Goal: Find specific page/section: Find specific page/section

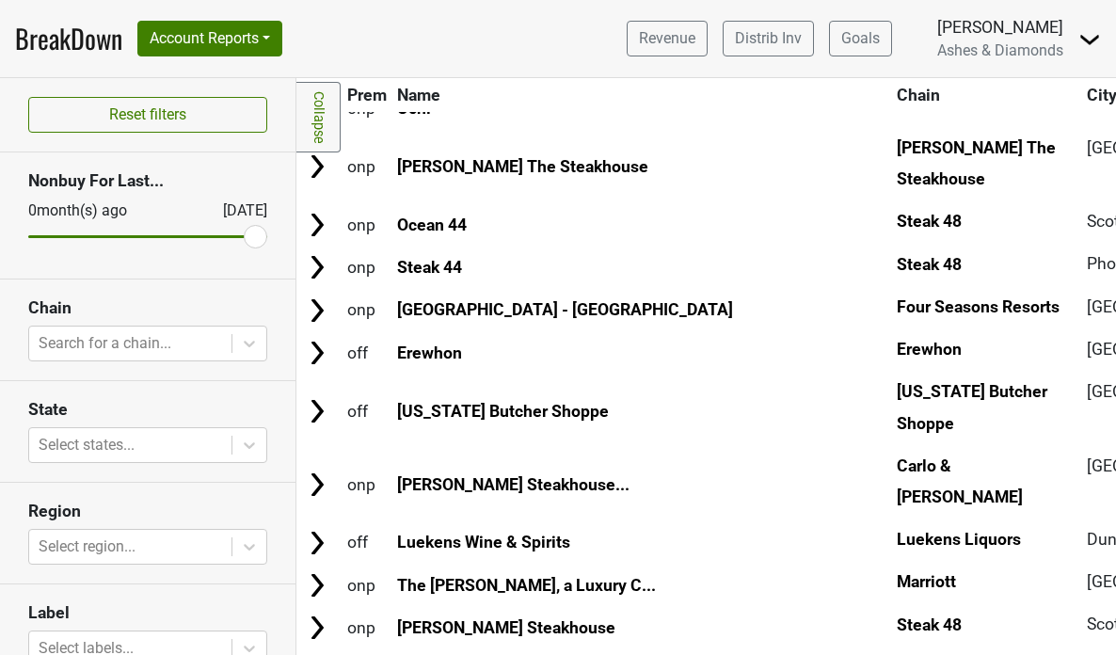
scroll to position [713, 0]
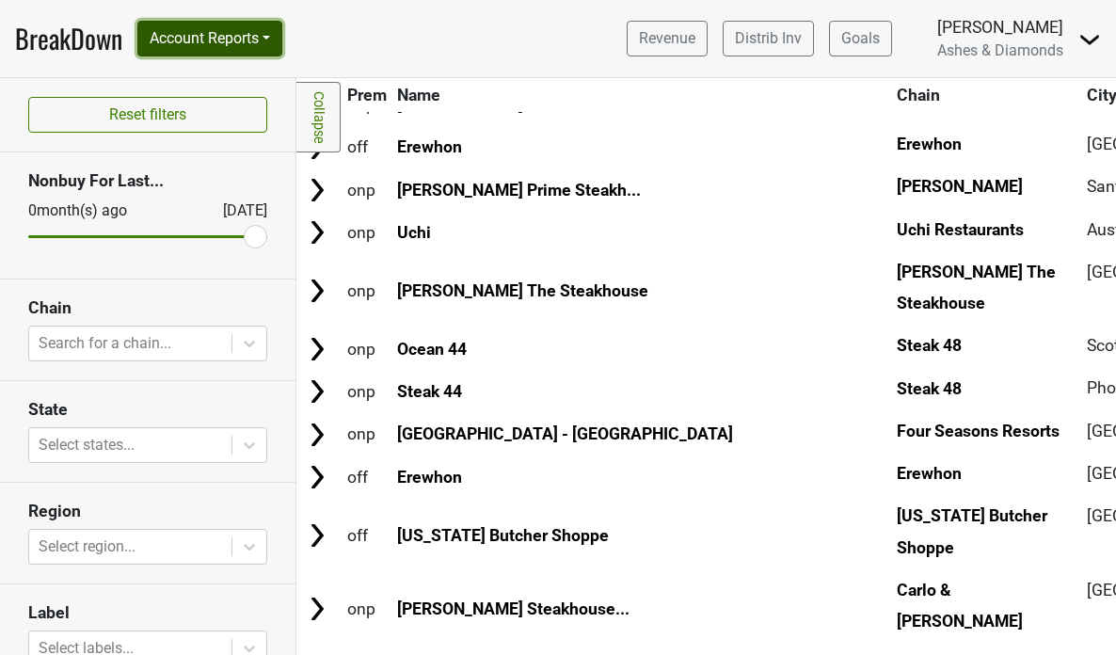
click at [242, 38] on button "Account Reports" at bounding box center [209, 39] width 145 height 36
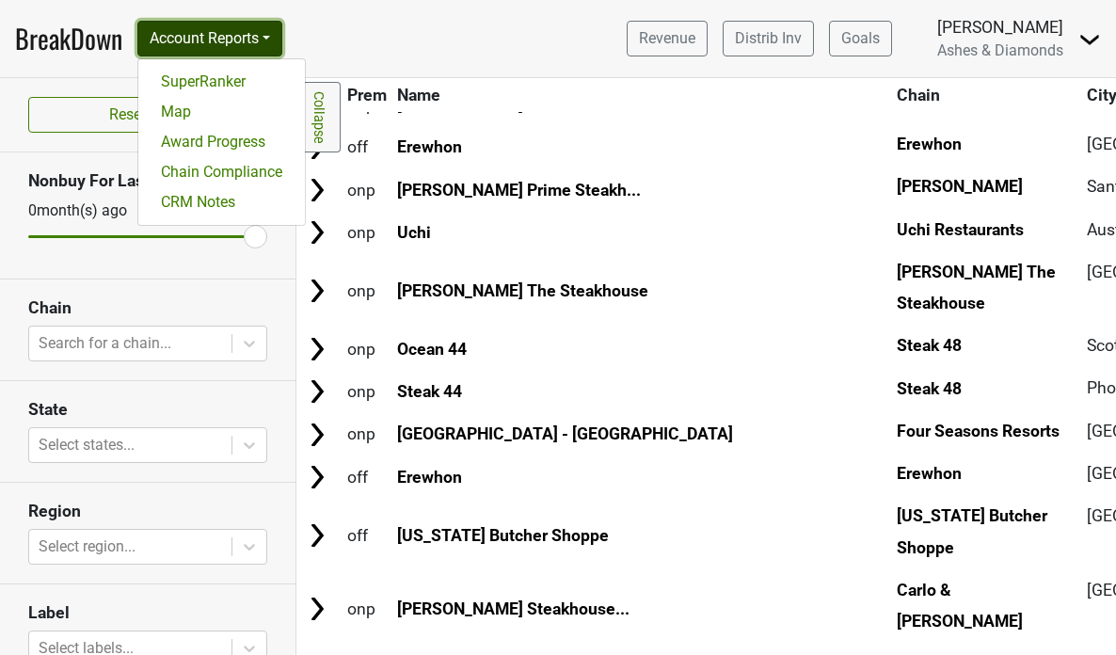
click at [246, 25] on button "Account Reports" at bounding box center [209, 39] width 145 height 36
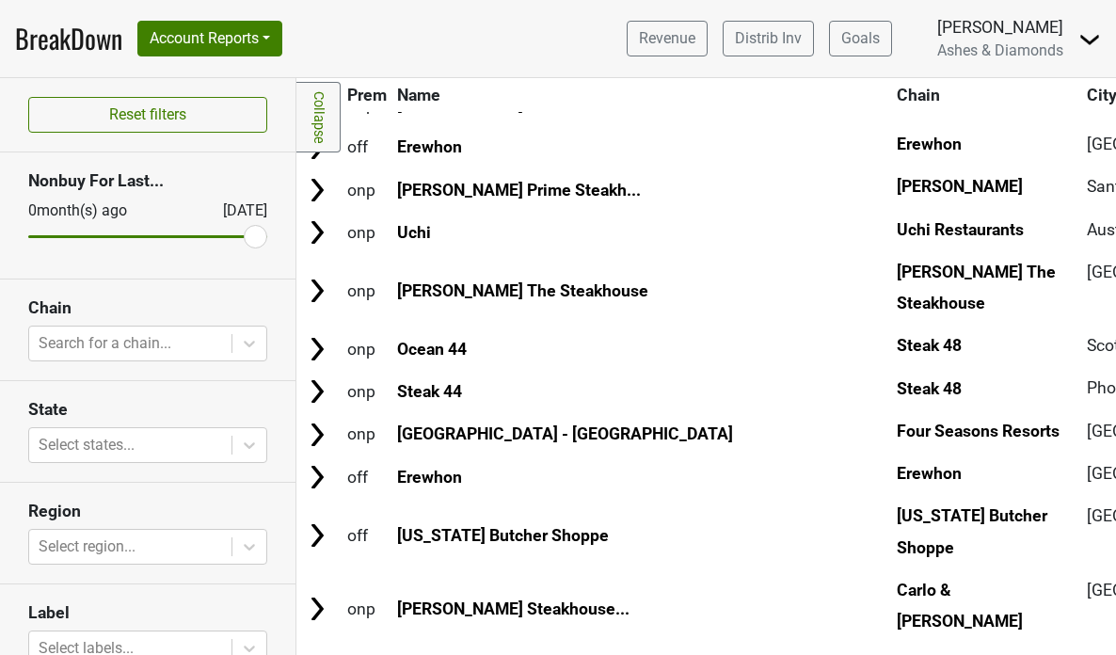
click at [1079, 39] on img at bounding box center [1090, 39] width 23 height 23
click at [1021, 112] on link "Open Leadrank" at bounding box center [1025, 106] width 149 height 30
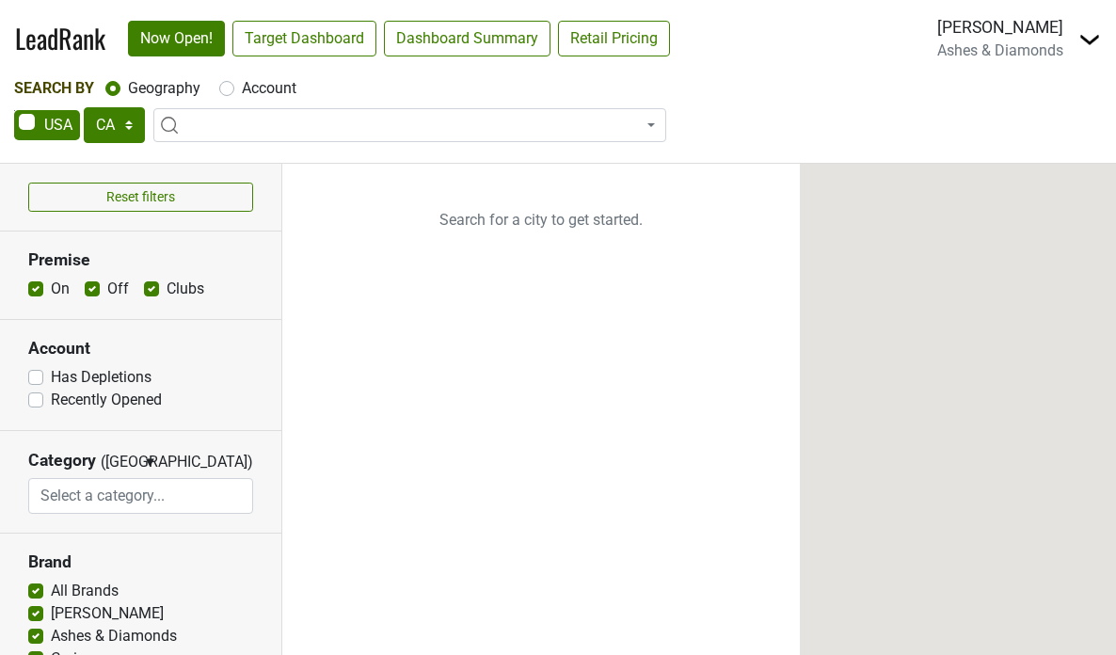
select select "CA"
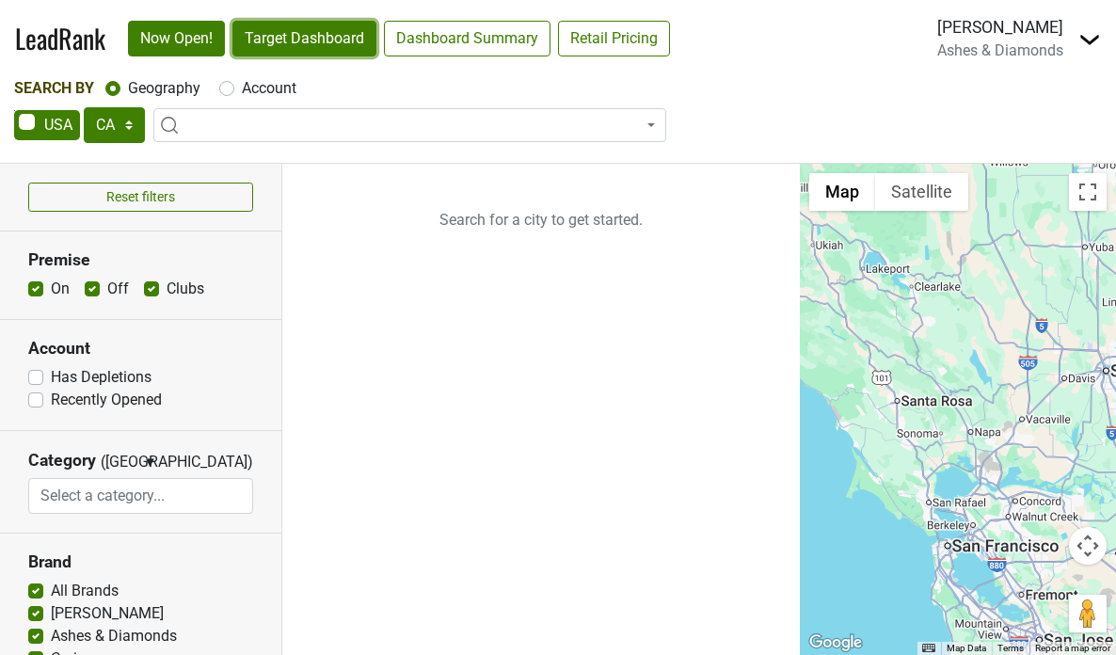
click at [338, 35] on link "Target Dashboard" at bounding box center [304, 39] width 144 height 36
click at [1087, 41] on img at bounding box center [1090, 39] width 23 height 23
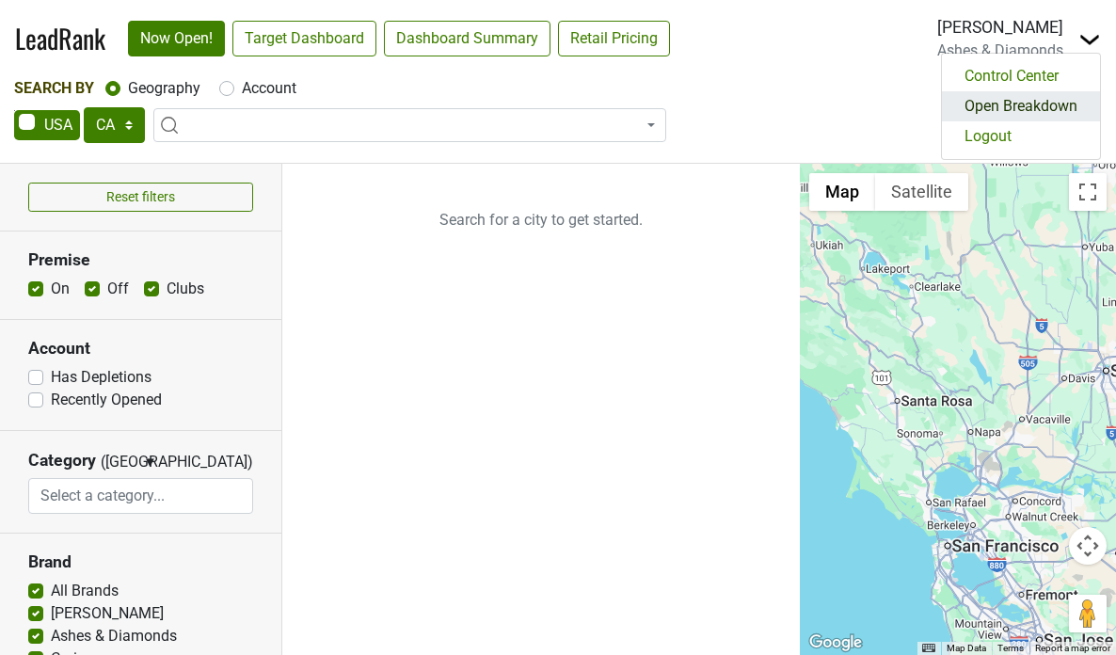
click at [1042, 107] on link "Open Breakdown" at bounding box center [1021, 106] width 158 height 30
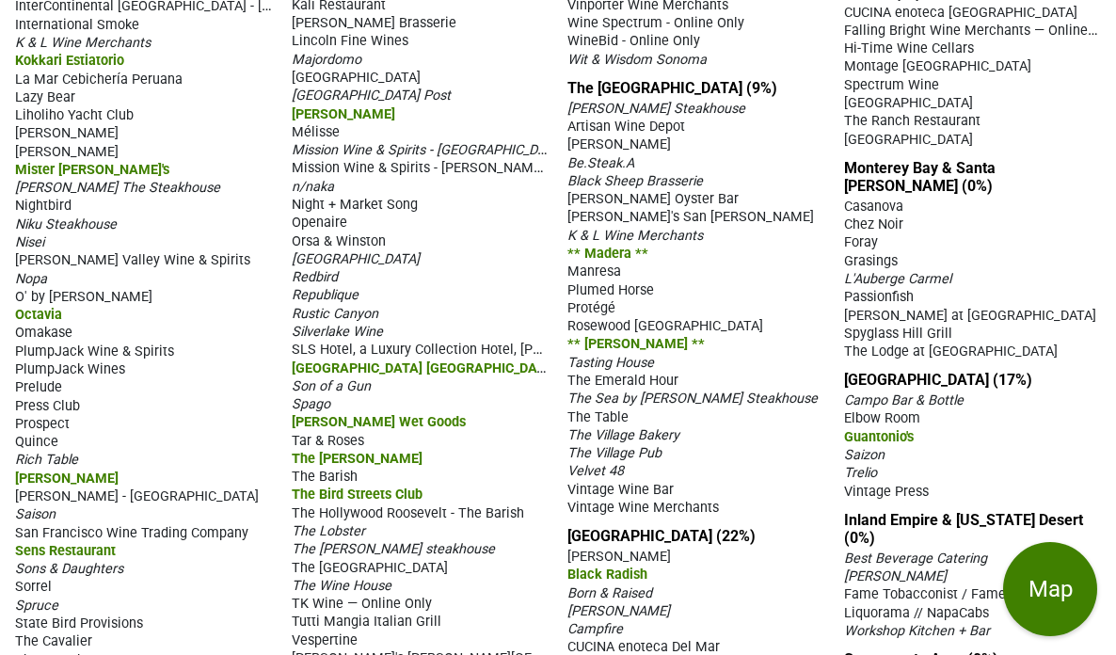
scroll to position [1083, 0]
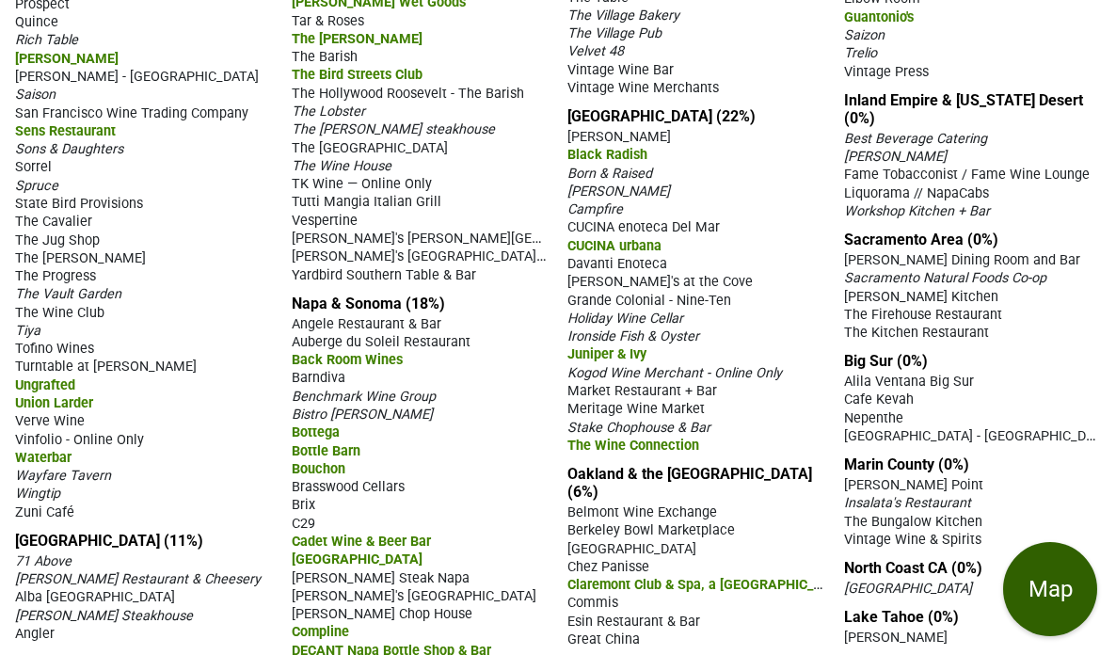
click at [1047, 591] on button "Map" at bounding box center [1050, 589] width 94 height 94
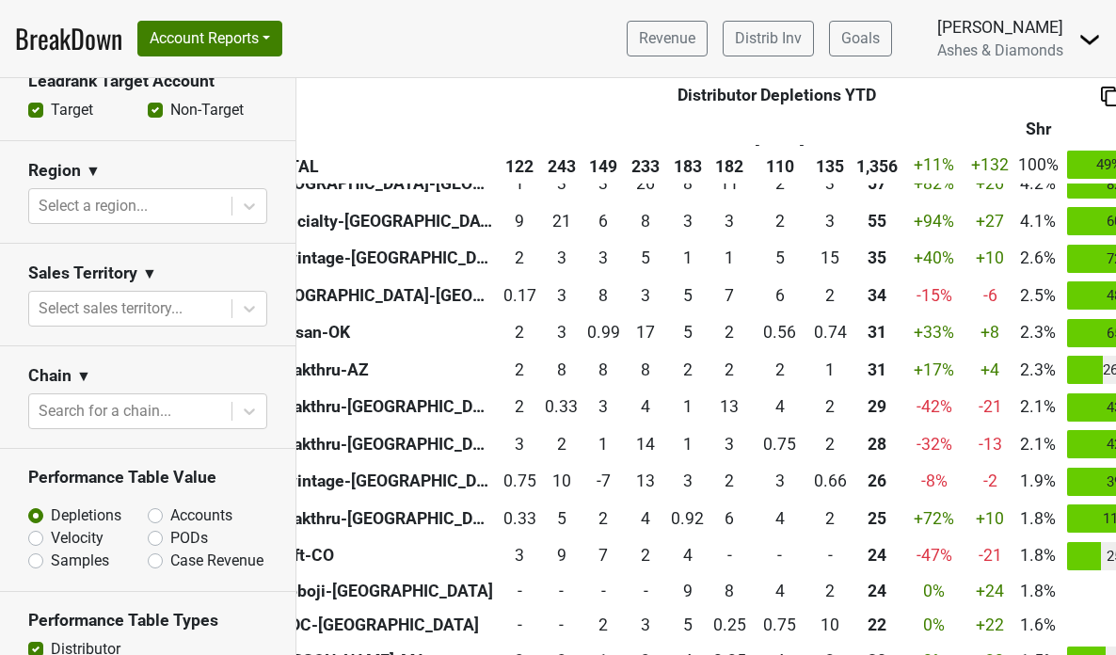
scroll to position [811, 0]
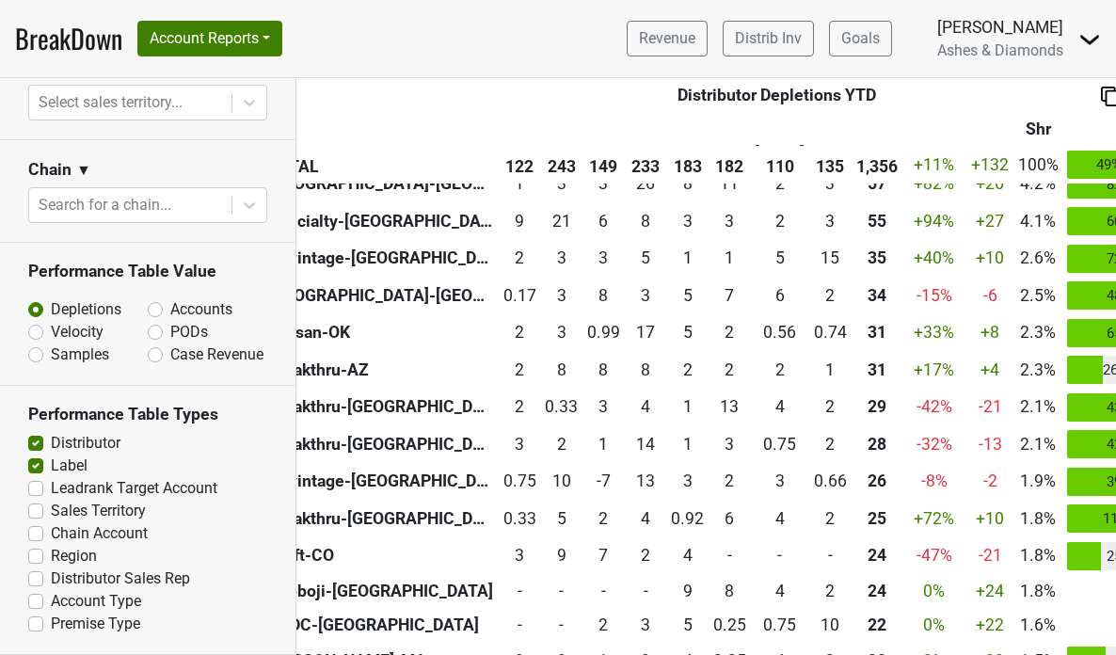
click at [170, 304] on label "Accounts" at bounding box center [201, 309] width 62 height 23
click at [152, 304] on input "Accounts" at bounding box center [205, 307] width 114 height 19
radio input "true"
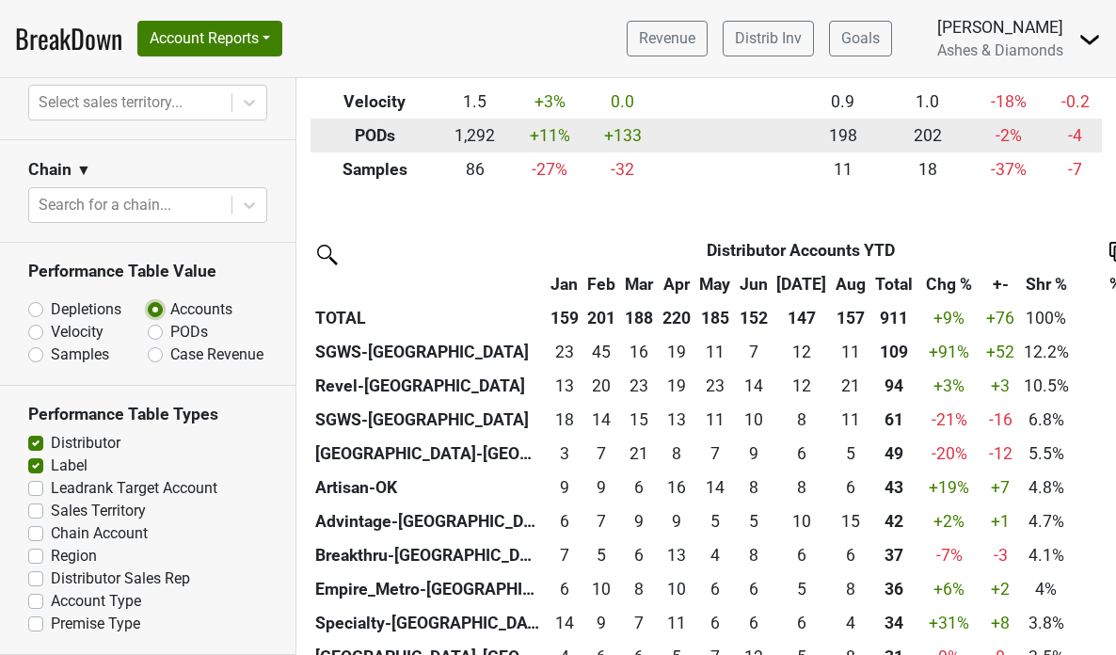
scroll to position [313, 0]
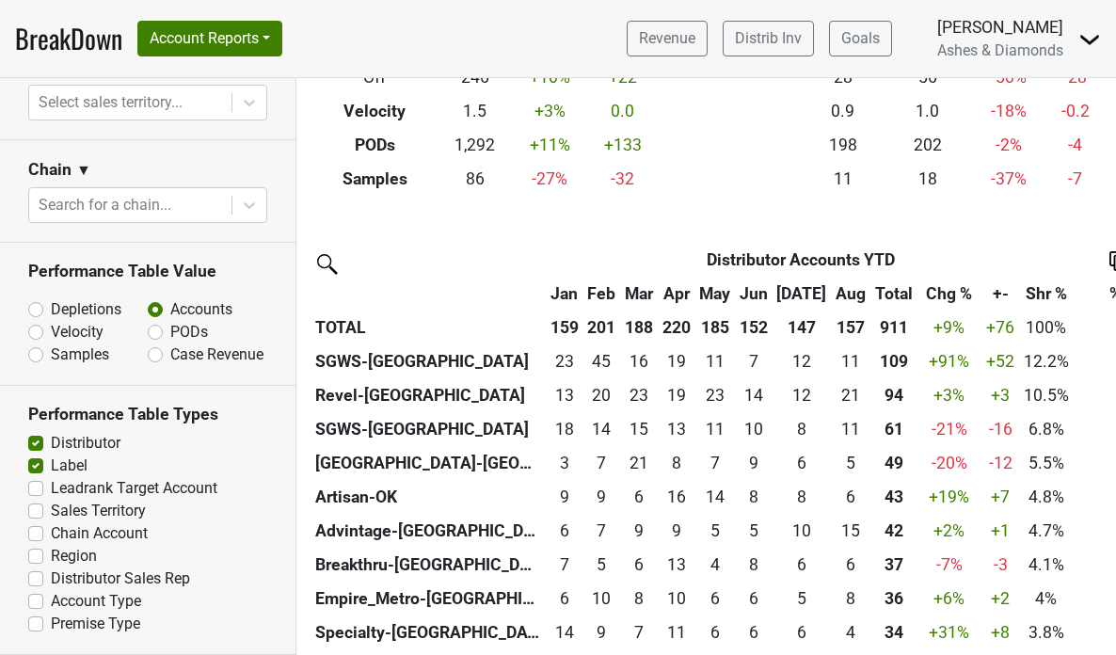
click at [51, 328] on label "Velocity" at bounding box center [77, 332] width 53 height 23
click at [38, 328] on input "Velocity" at bounding box center [85, 330] width 114 height 19
radio input "true"
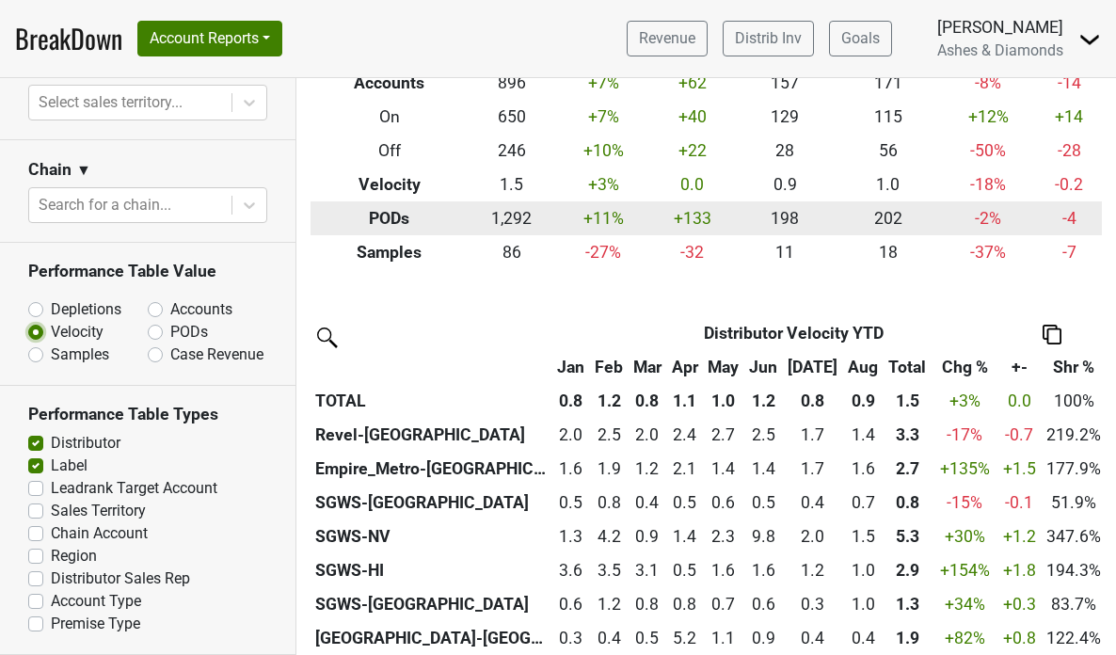
scroll to position [323, 0]
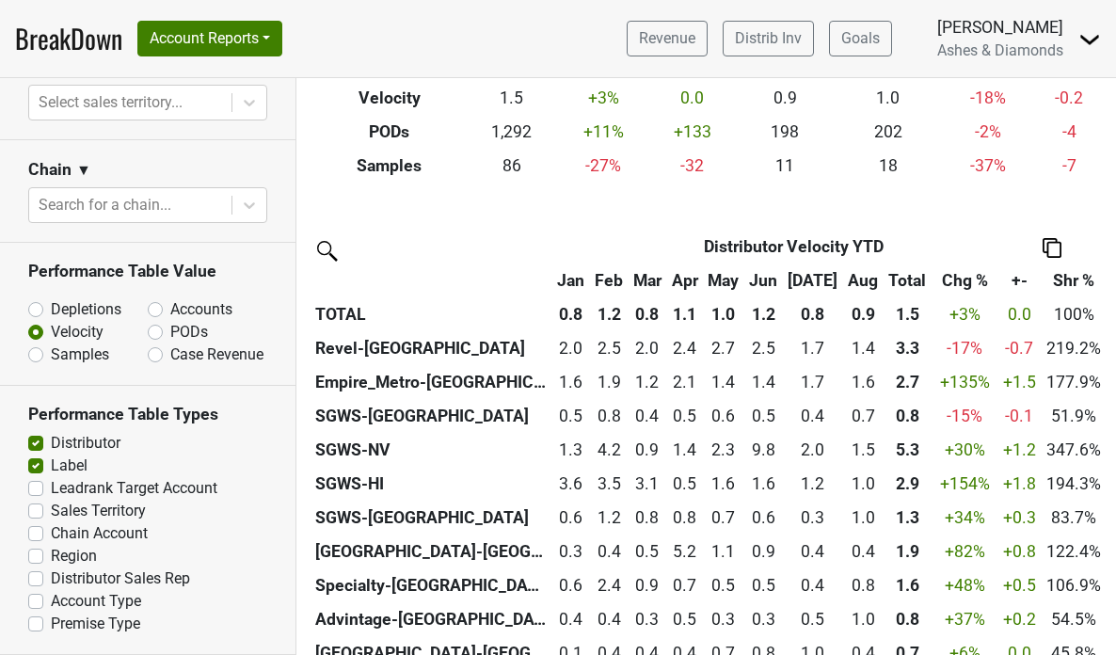
click at [170, 351] on label "Case Revenue" at bounding box center [216, 355] width 93 height 23
click at [152, 351] on input "Case Revenue" at bounding box center [205, 353] width 114 height 19
radio input "true"
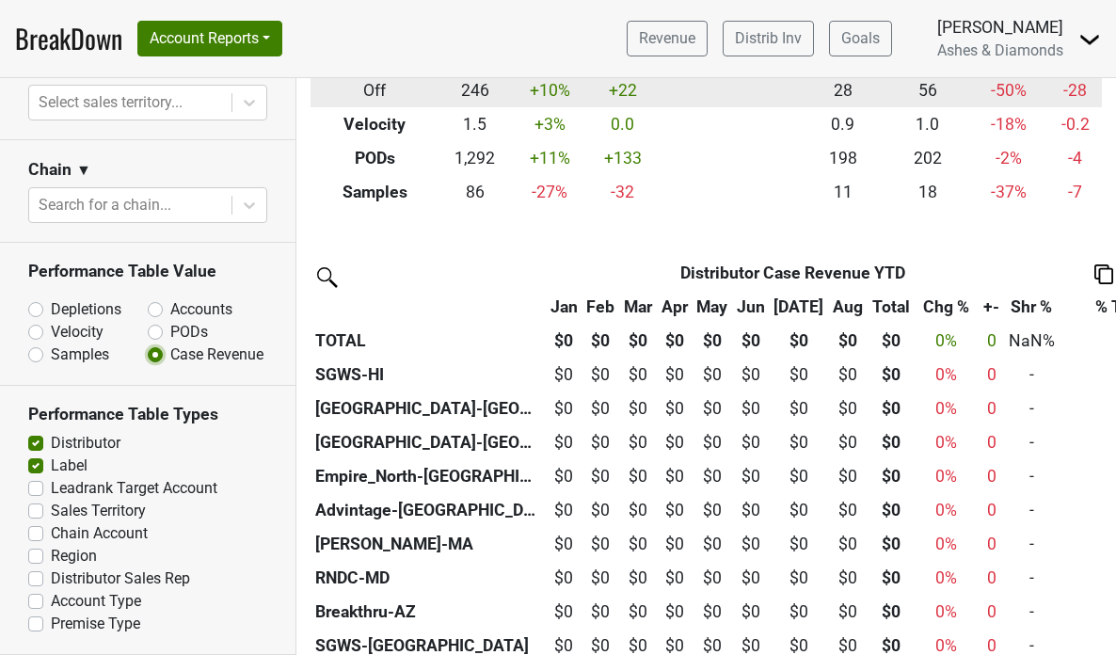
scroll to position [0, 0]
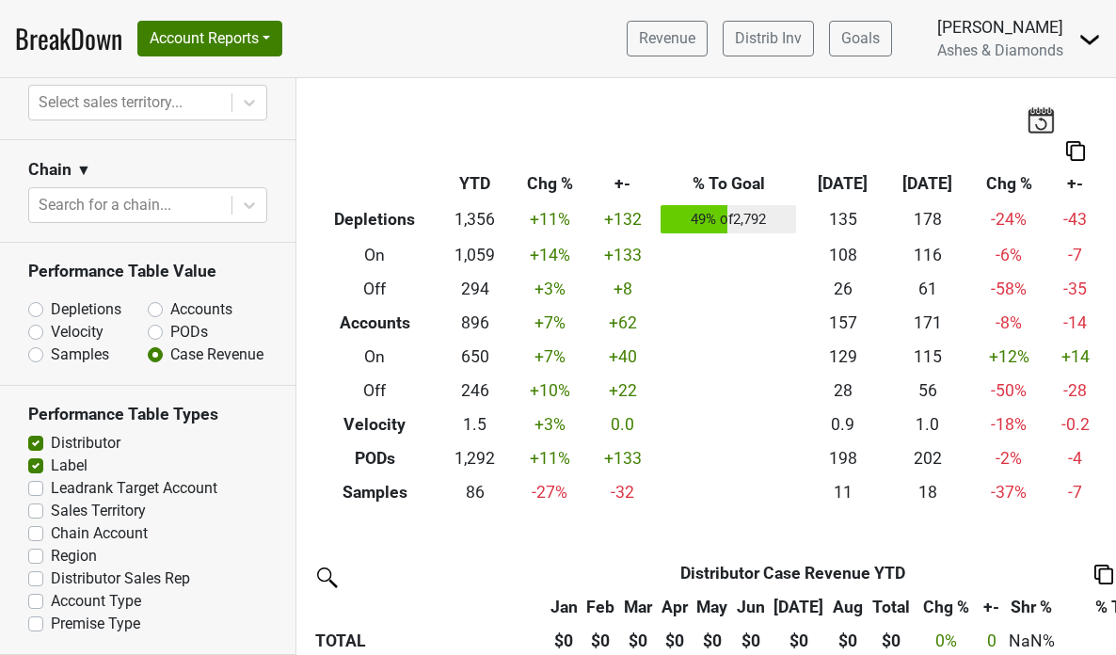
click at [170, 331] on label "PODs" at bounding box center [189, 332] width 38 height 23
click at [157, 331] on input "PODs" at bounding box center [205, 330] width 114 height 19
radio input "true"
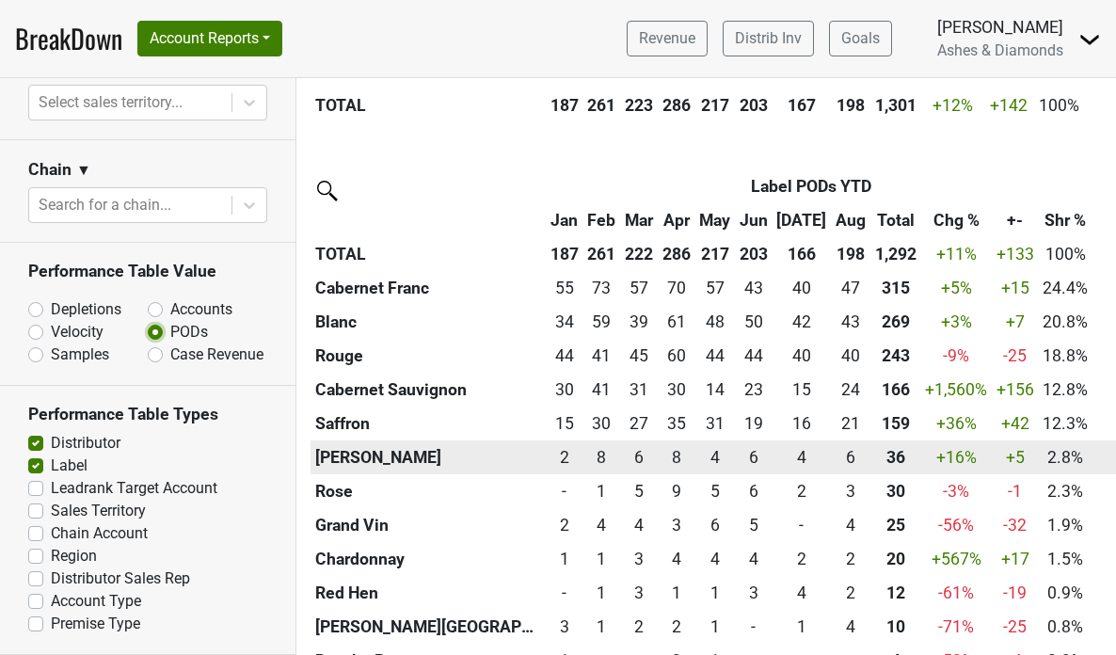
scroll to position [1995, 0]
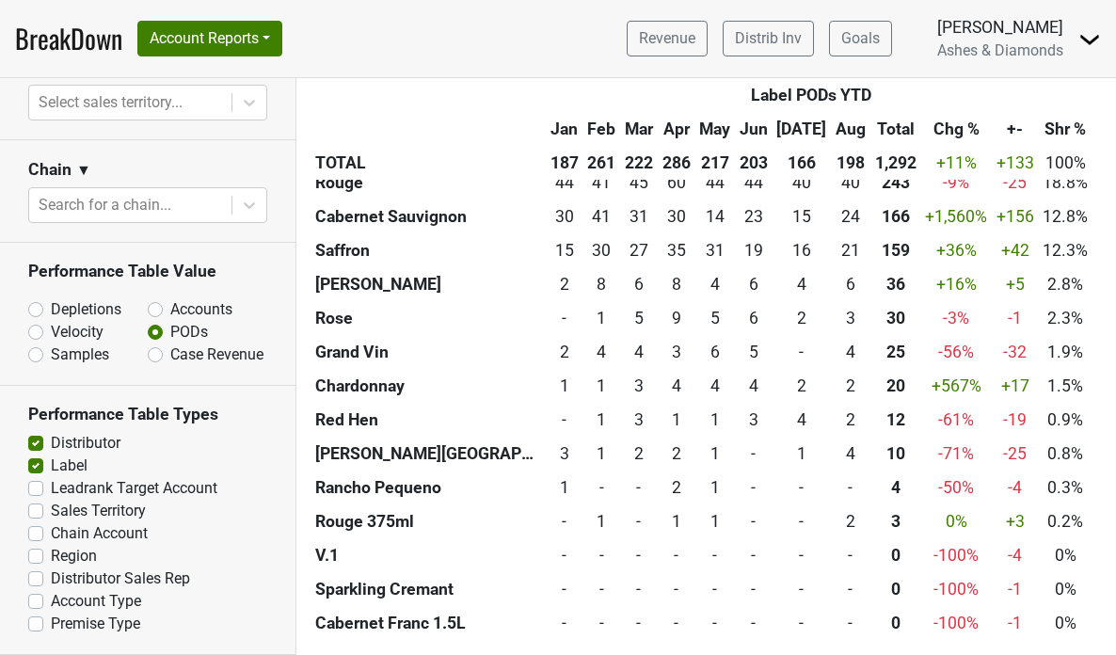
click at [51, 331] on label "Velocity" at bounding box center [77, 332] width 53 height 23
click at [37, 331] on input "Velocity" at bounding box center [85, 330] width 114 height 19
radio input "true"
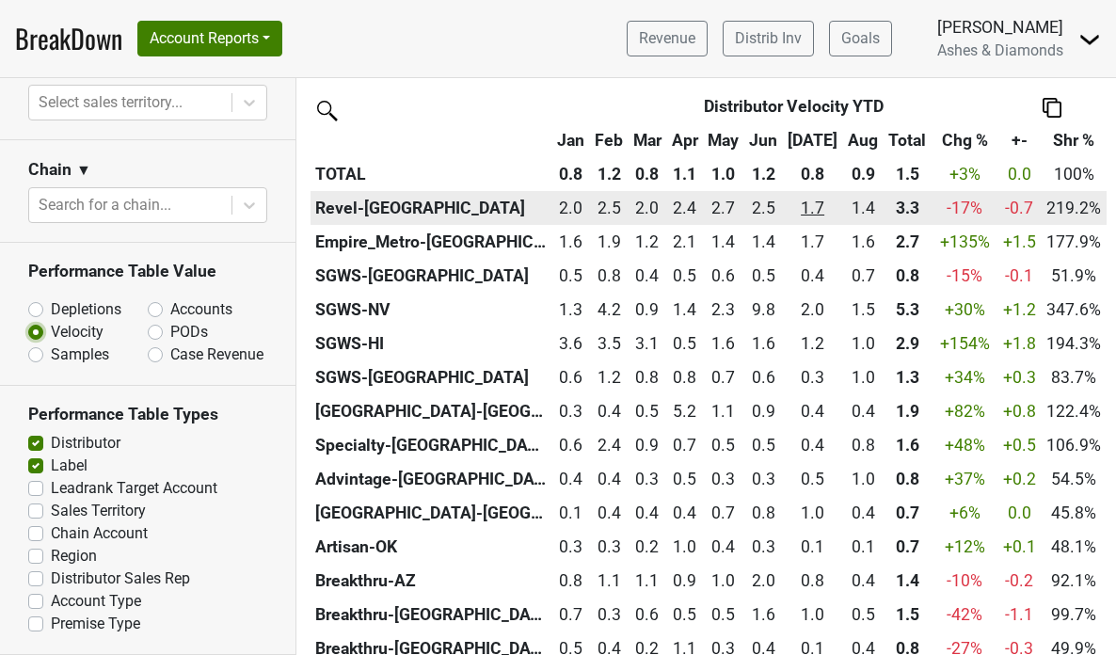
scroll to position [459, 0]
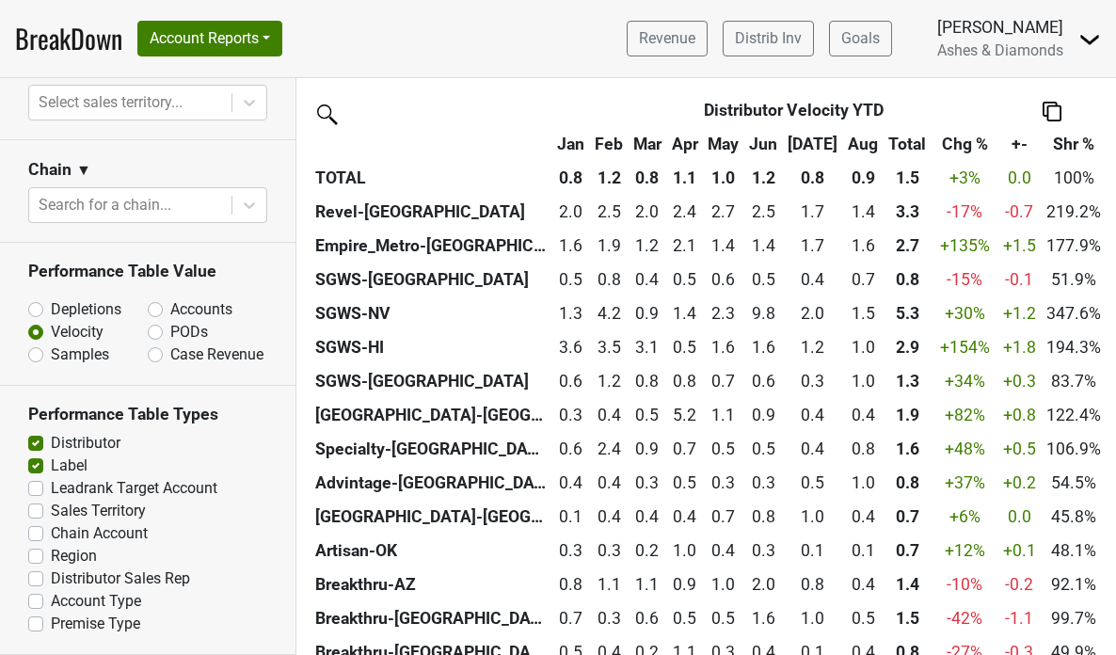
click at [51, 353] on label "Samples" at bounding box center [80, 355] width 58 height 23
click at [35, 353] on input "Samples" at bounding box center [85, 353] width 114 height 19
radio input "true"
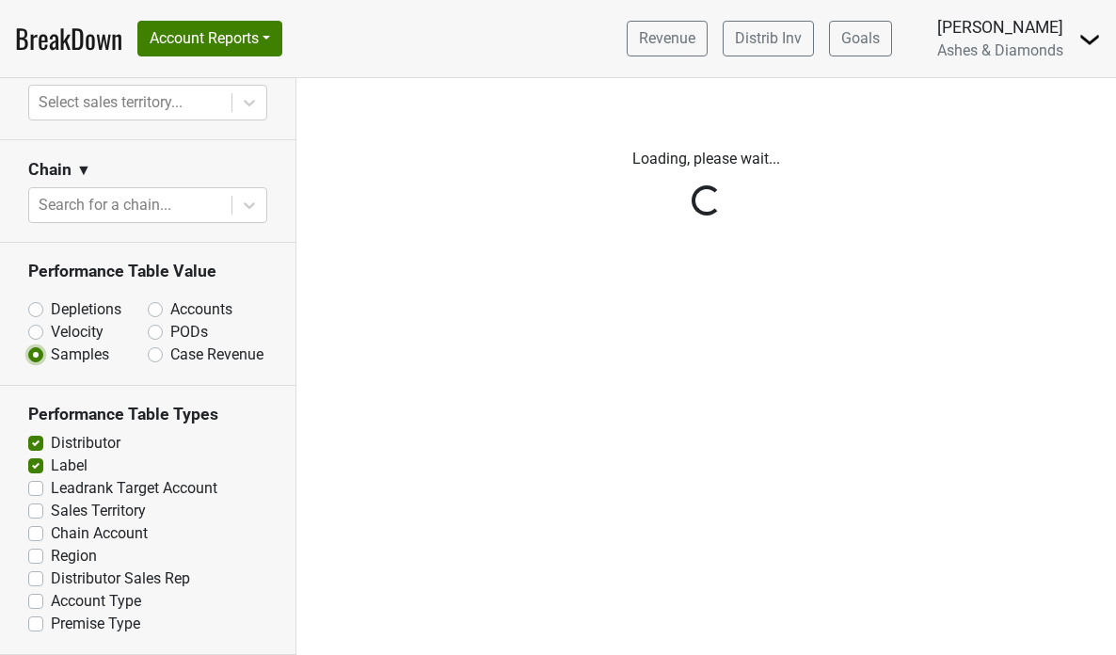
scroll to position [0, 0]
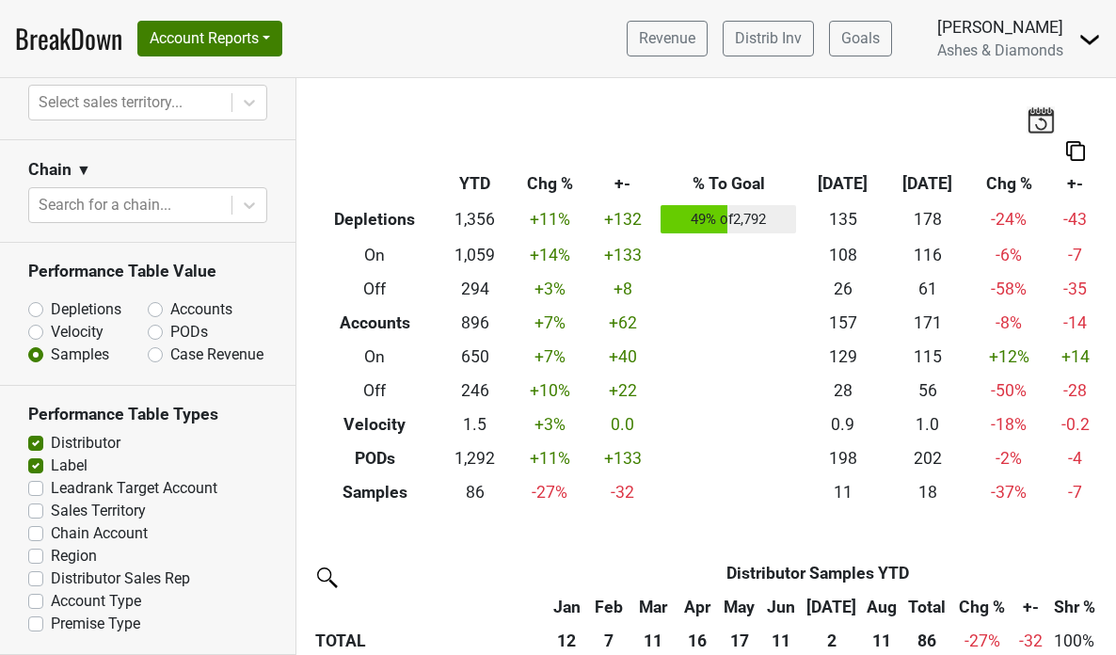
click at [170, 313] on label "Accounts" at bounding box center [201, 309] width 62 height 23
click at [155, 313] on input "Accounts" at bounding box center [205, 307] width 114 height 19
radio input "true"
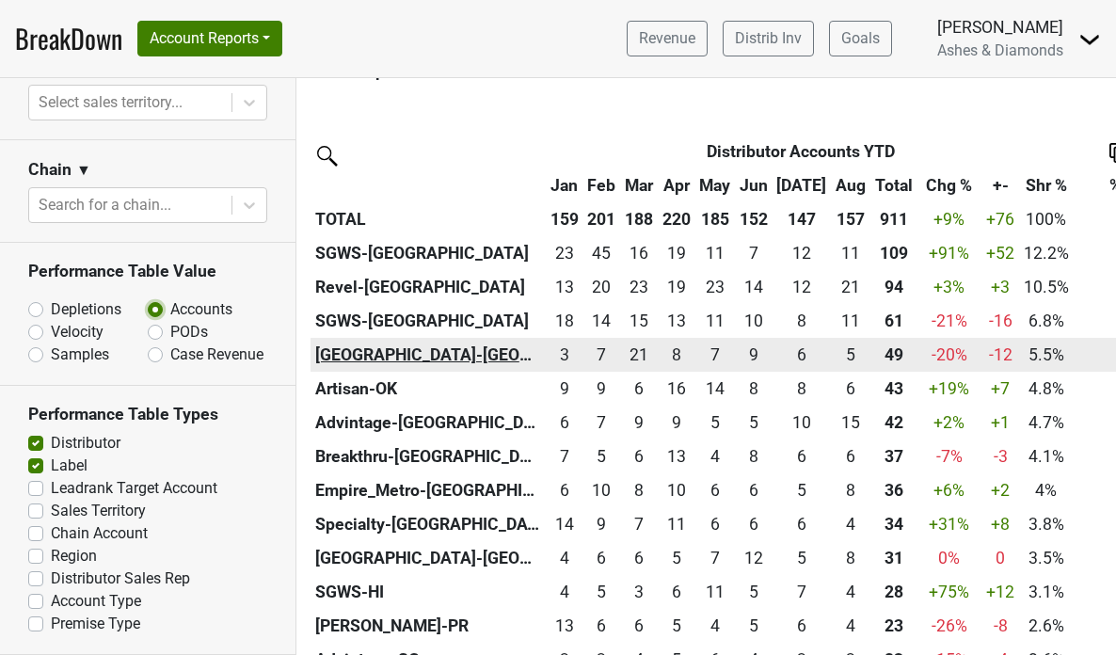
scroll to position [453, 0]
